Goal: Transaction & Acquisition: Obtain resource

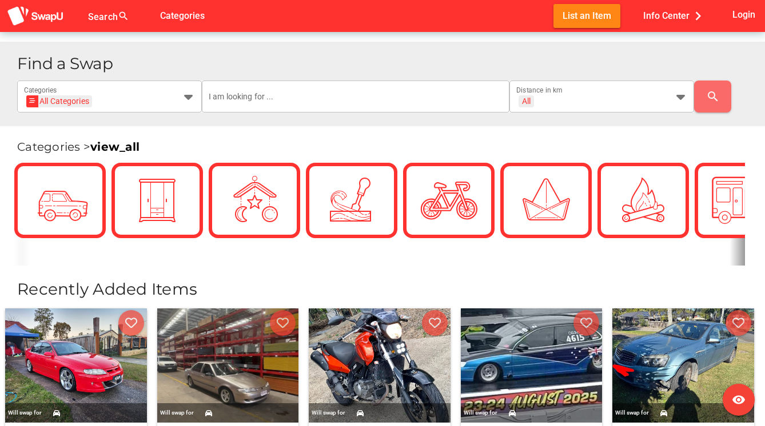
scroll to position [213, 0]
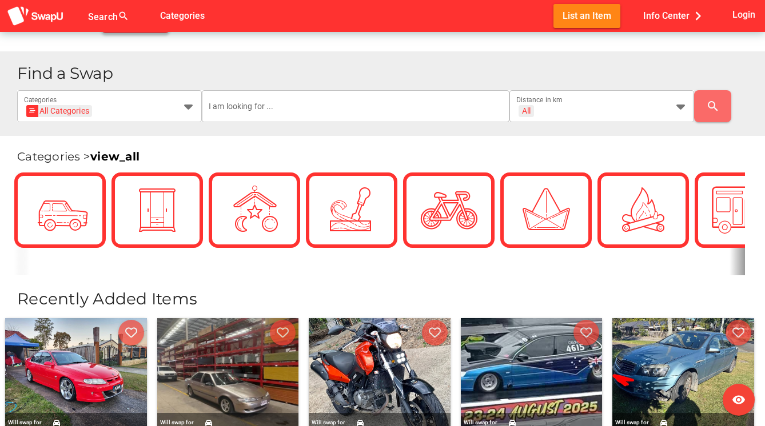
click at [125, 155] on link "view_all" at bounding box center [114, 157] width 49 height 14
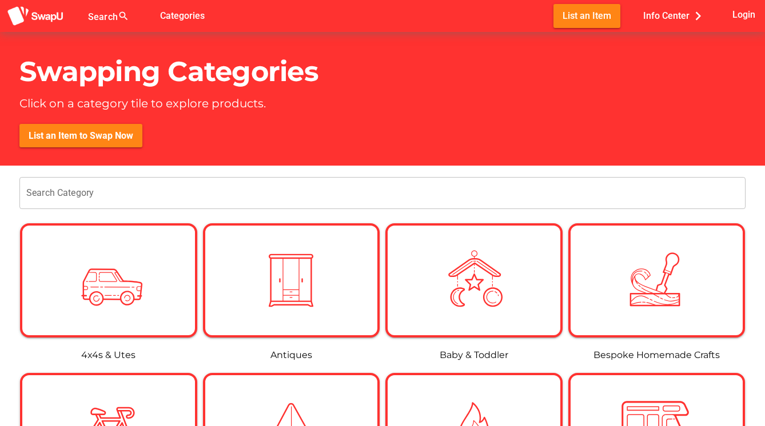
click at [114, 17] on div at bounding box center [112, 23] width 48 height 18
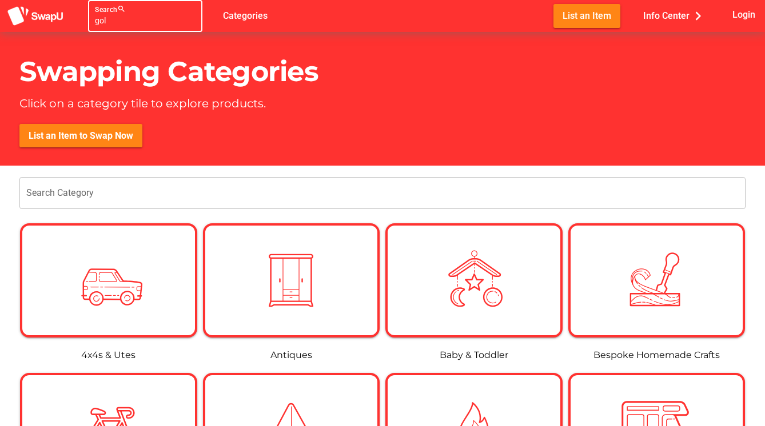
type input "golf"
click at [157, 25] on input "golf" at bounding box center [135, 21] width 80 height 14
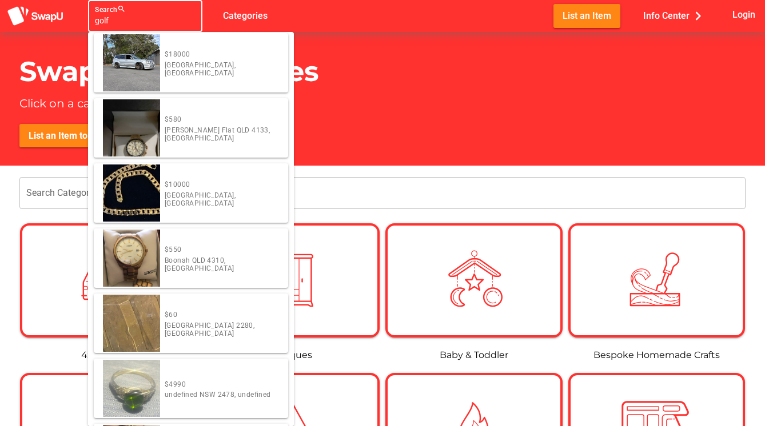
scroll to position [849, 0]
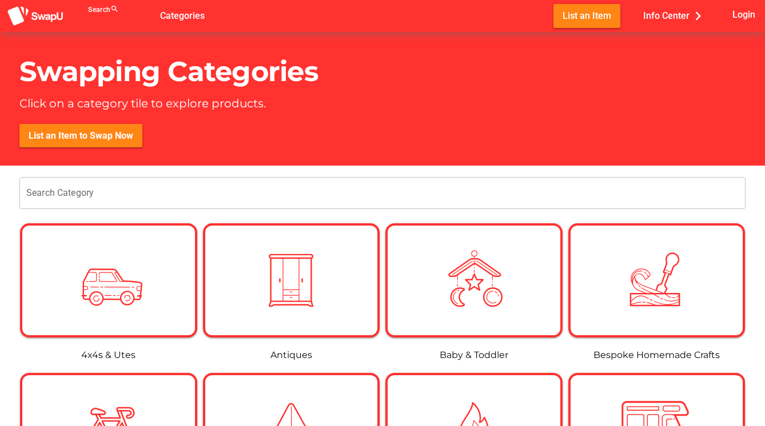
click at [466, 150] on div "List an Item to Swap Now" at bounding box center [391, 145] width 745 height 42
